Goal: Task Accomplishment & Management: Manage account settings

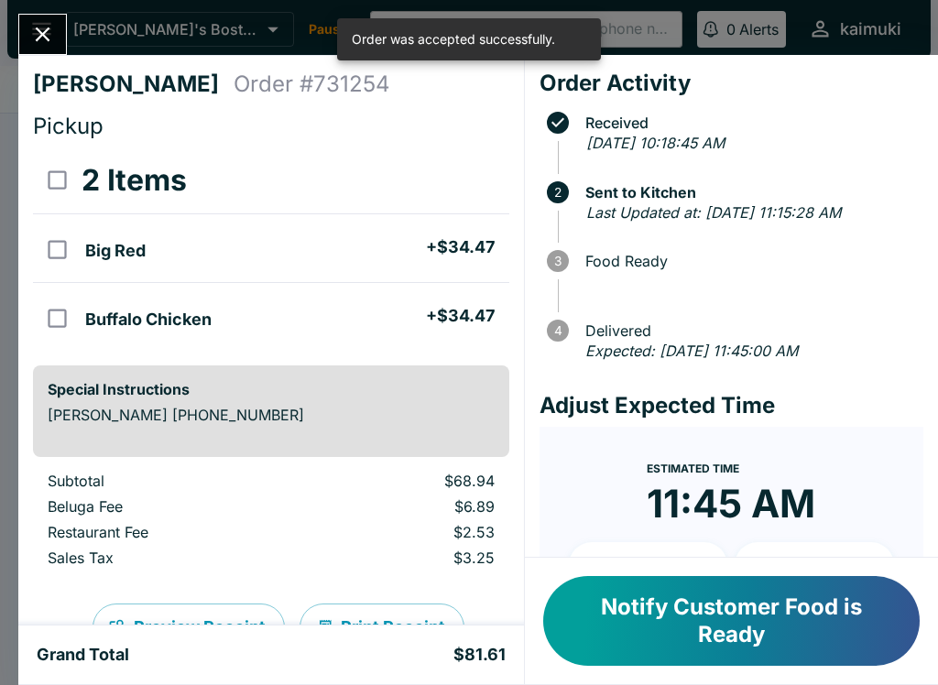
click at [60, 36] on button "Close" at bounding box center [42, 34] width 47 height 39
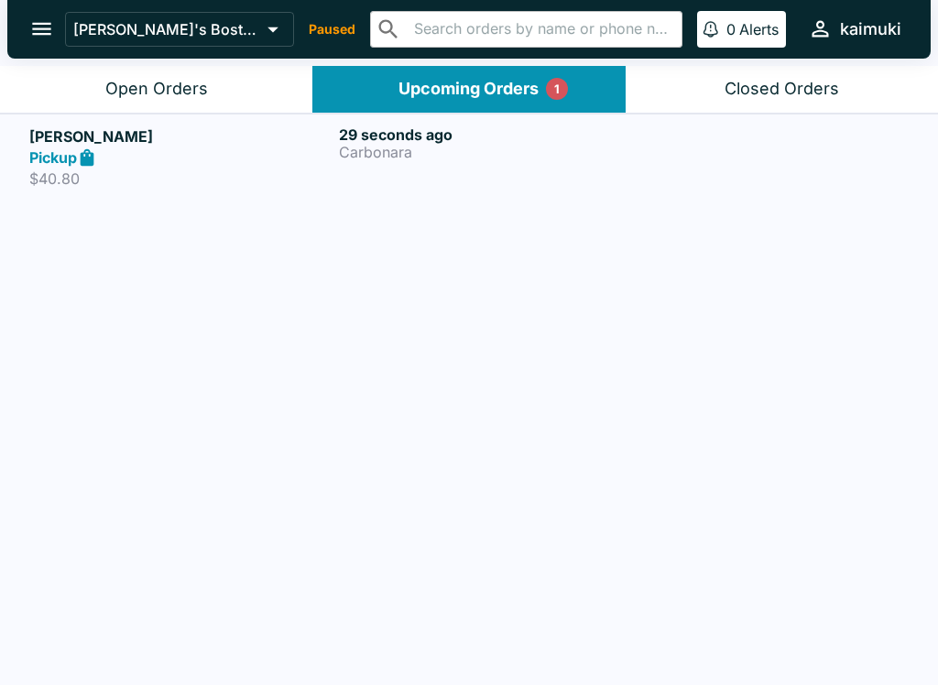
click at [388, 154] on p "Carbonara" at bounding box center [490, 152] width 302 height 16
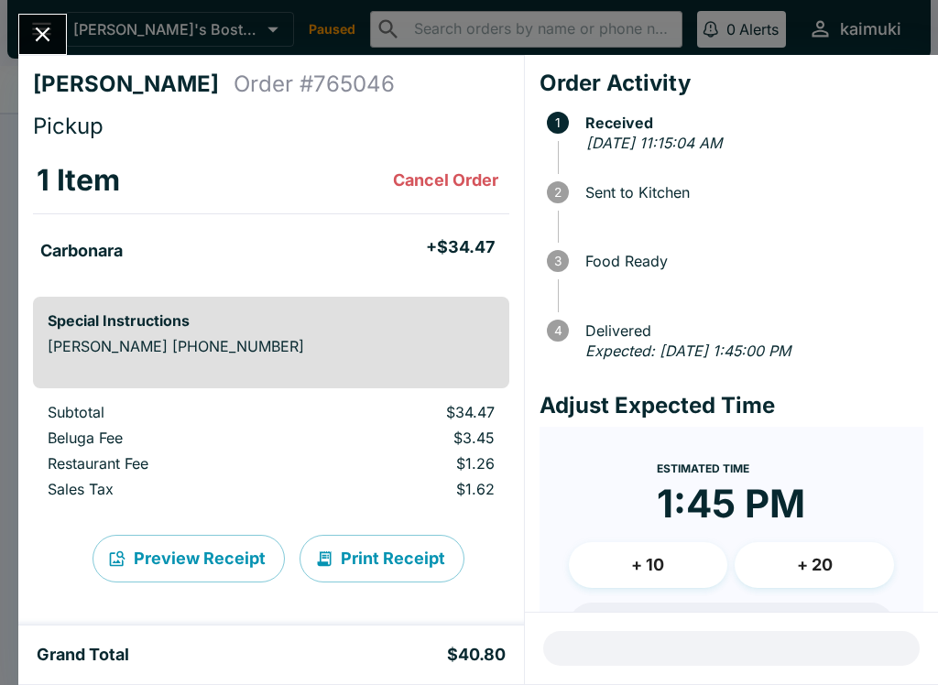
click at [49, 42] on icon "Close" at bounding box center [42, 34] width 25 height 25
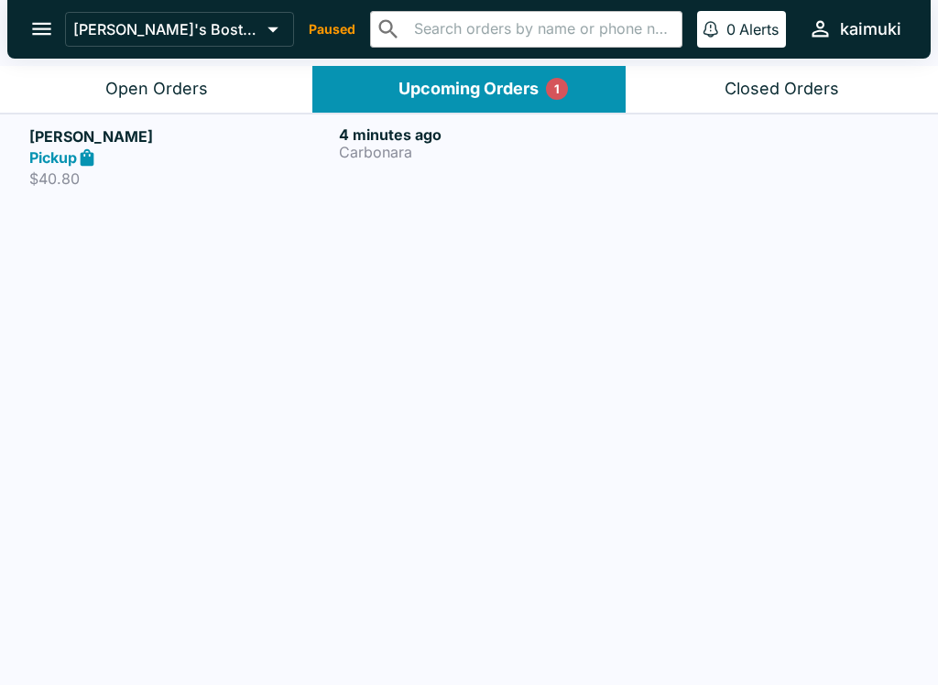
click at [187, 136] on h5 "[PERSON_NAME]" at bounding box center [180, 136] width 302 height 22
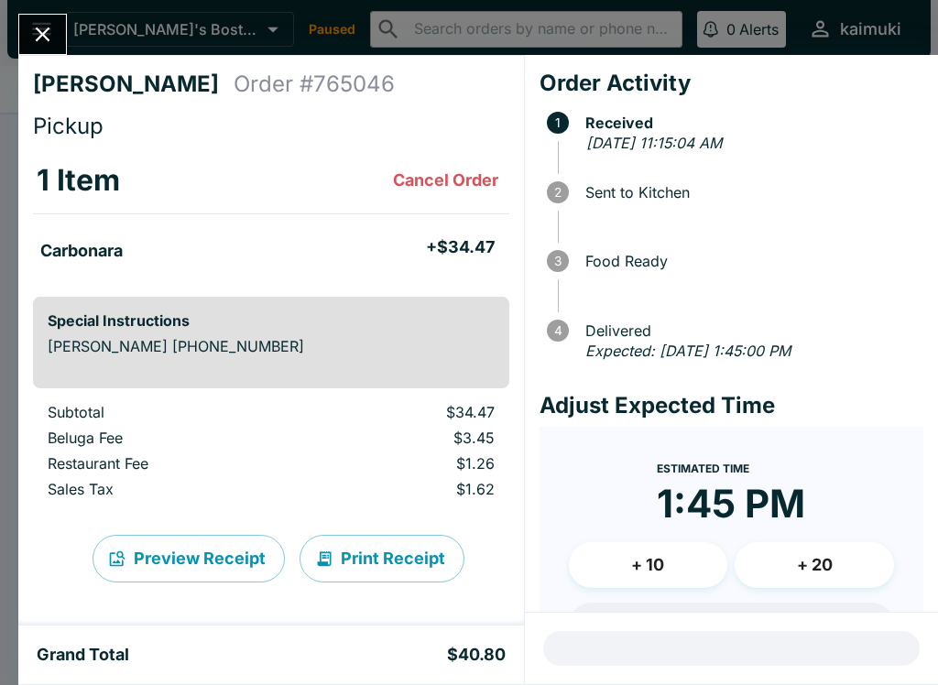
click at [44, 16] on button "Close" at bounding box center [42, 34] width 47 height 39
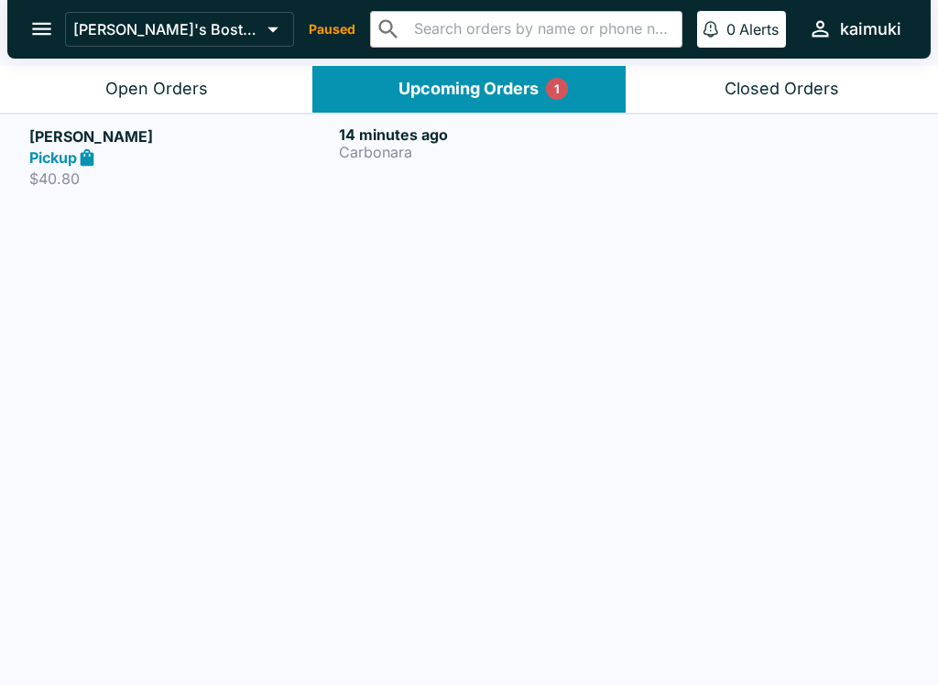
click at [197, 70] on button "Open Orders" at bounding box center [156, 89] width 312 height 47
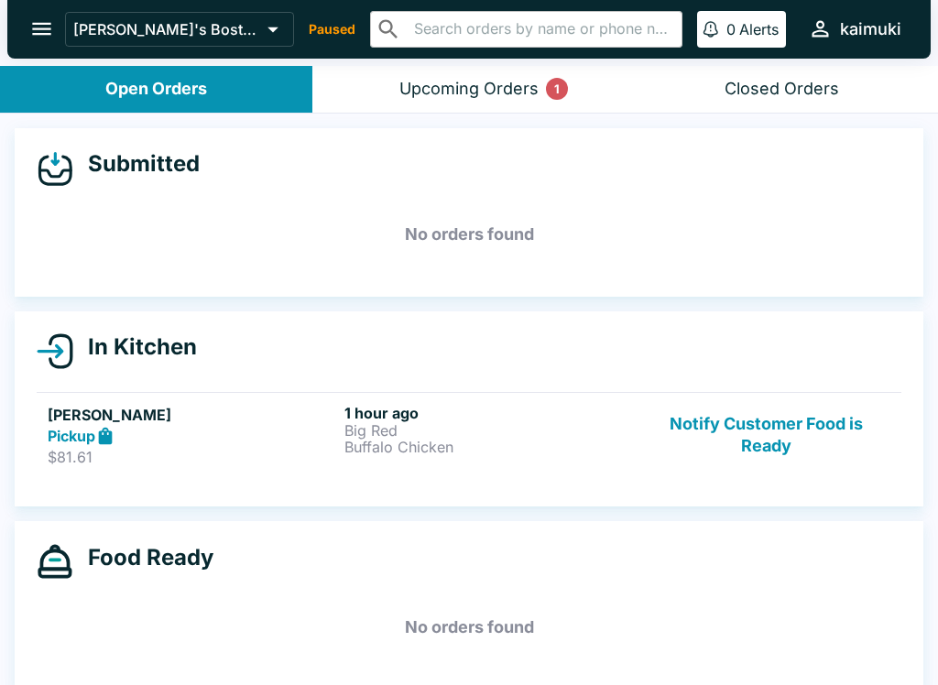
click at [761, 431] on button "Notify Customer Food is Ready" at bounding box center [766, 435] width 248 height 63
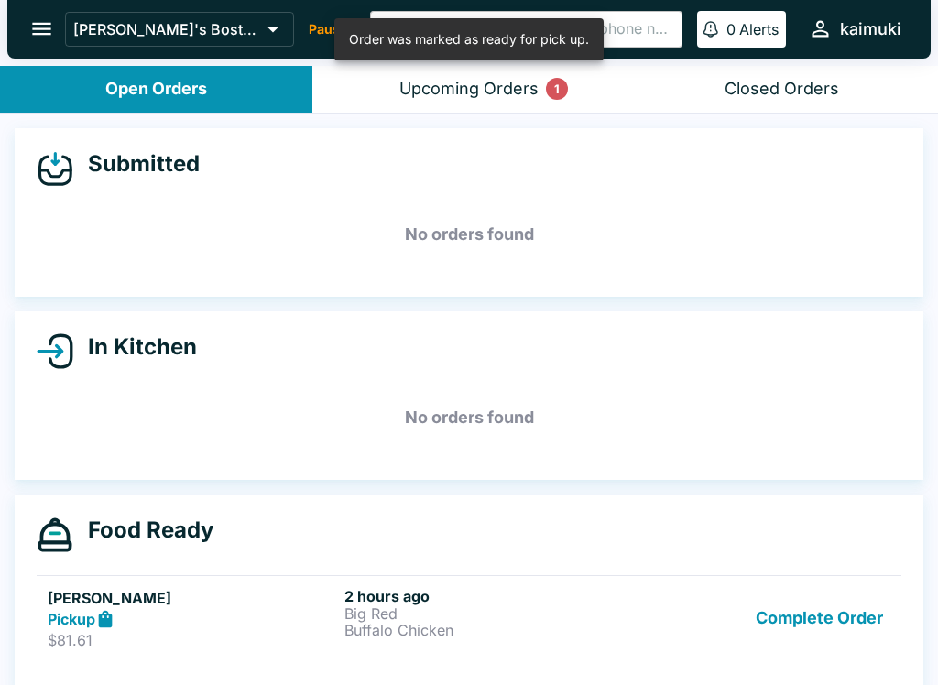
click at [854, 620] on button "Complete Order" at bounding box center [819, 618] width 142 height 63
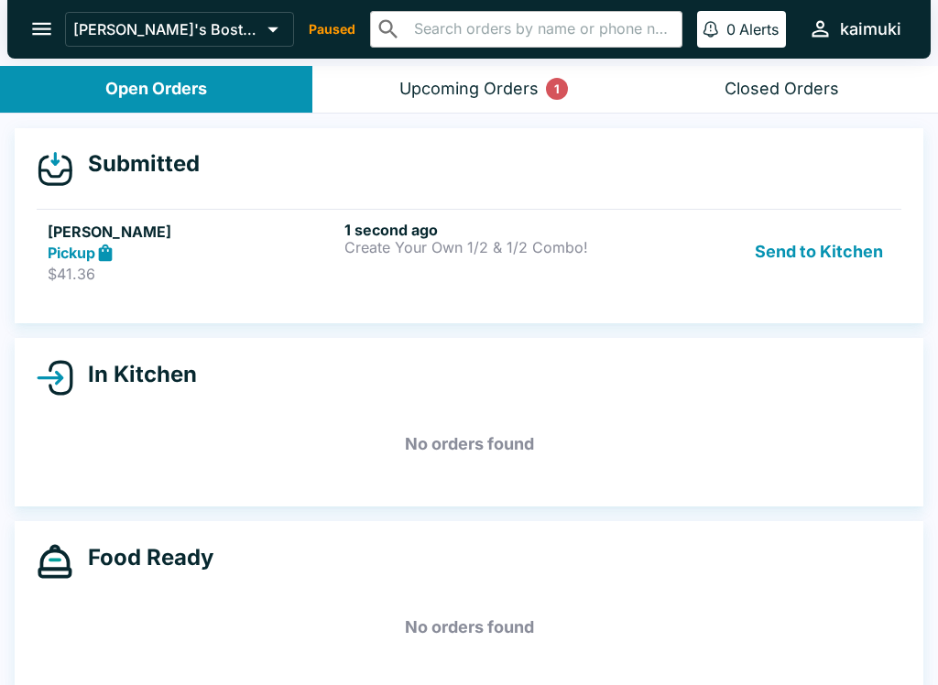
click at [245, 265] on p "$41.36" at bounding box center [192, 274] width 289 height 18
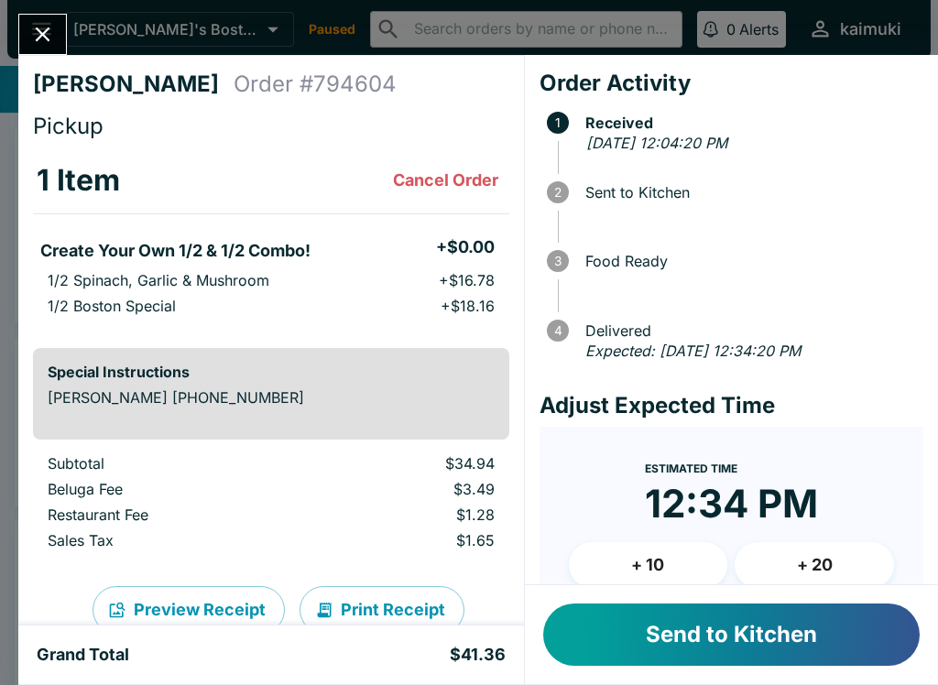
click at [677, 627] on button "Send to Kitchen" at bounding box center [731, 635] width 376 height 62
